Goal: Browse casually

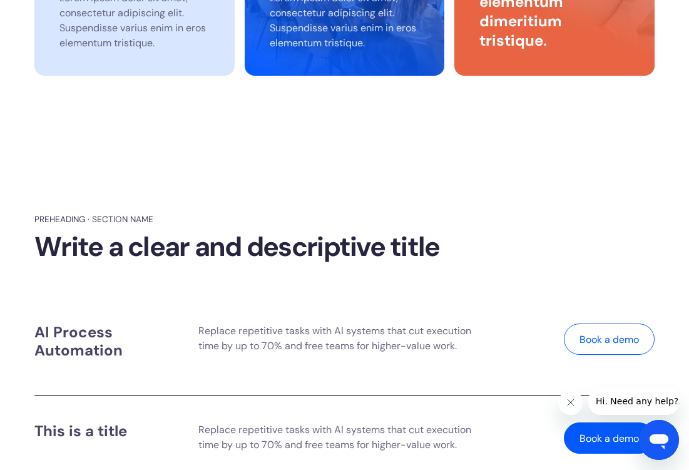
scroll to position [2817, 0]
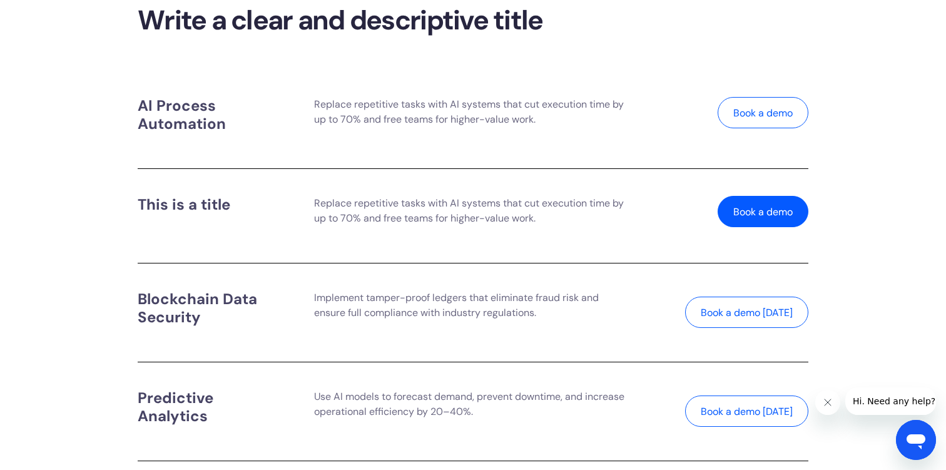
scroll to position [3914, 0]
